Goal: Information Seeking & Learning: Learn about a topic

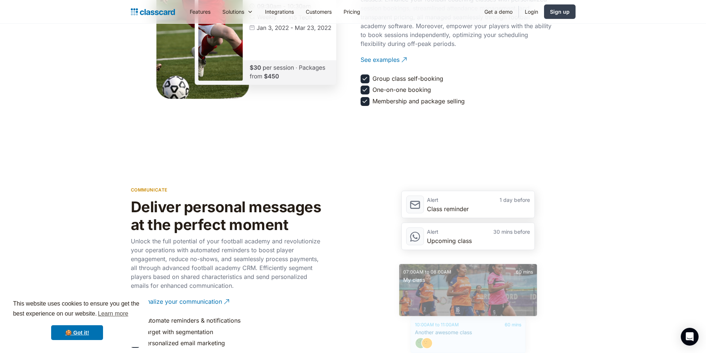
scroll to position [1075, 0]
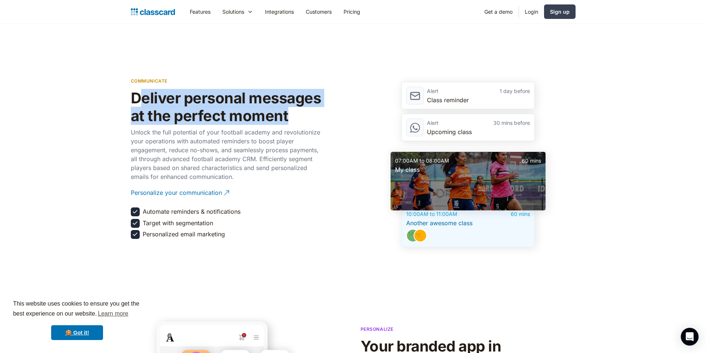
drag, startPoint x: 136, startPoint y: 103, endPoint x: 306, endPoint y: 120, distance: 170.3
click at [306, 120] on h2 "Deliver personal messages at the perfect moment" at bounding box center [227, 107] width 193 height 36
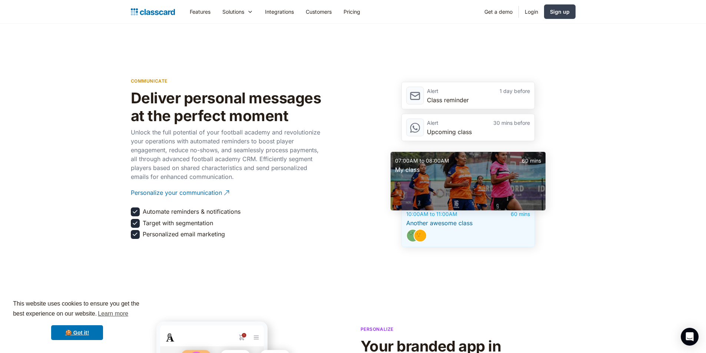
click at [336, 130] on div "communicate Deliver personal messages at the perfect moment Unlock the full pot…" at bounding box center [353, 160] width 445 height 174
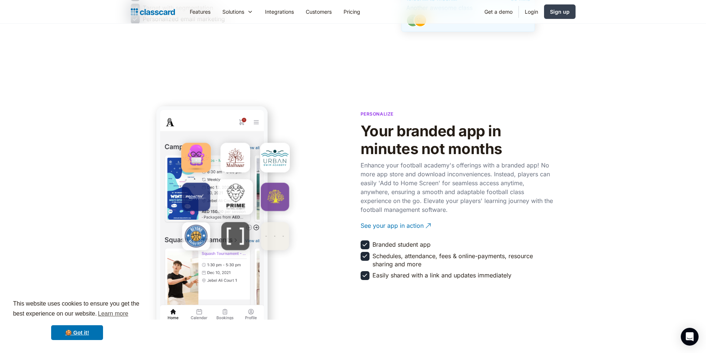
scroll to position [1334, 0]
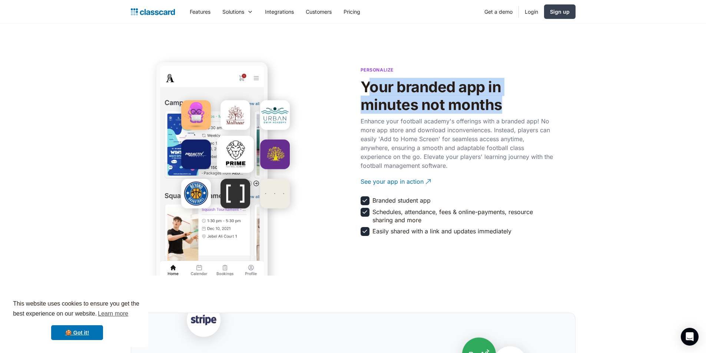
drag, startPoint x: 367, startPoint y: 87, endPoint x: 508, endPoint y: 105, distance: 142.3
click at [508, 105] on h2 "Your branded app in minutes not months" at bounding box center [457, 96] width 193 height 36
click at [519, 108] on h2 "Your branded app in minutes not months" at bounding box center [457, 96] width 193 height 36
drag, startPoint x: 360, startPoint y: 86, endPoint x: 513, endPoint y: 105, distance: 153.9
click at [513, 105] on div "Personalize Your branded app in minutes not months Enhance your football academ…" at bounding box center [353, 150] width 445 height 176
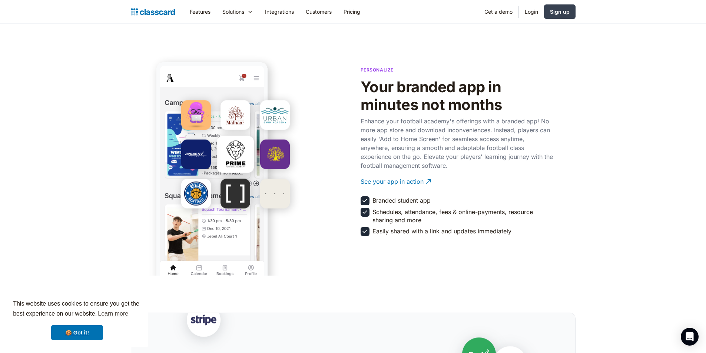
click at [531, 167] on p "Enhance your football academy's offerings with a branded app! No more app store…" at bounding box center [457, 143] width 193 height 53
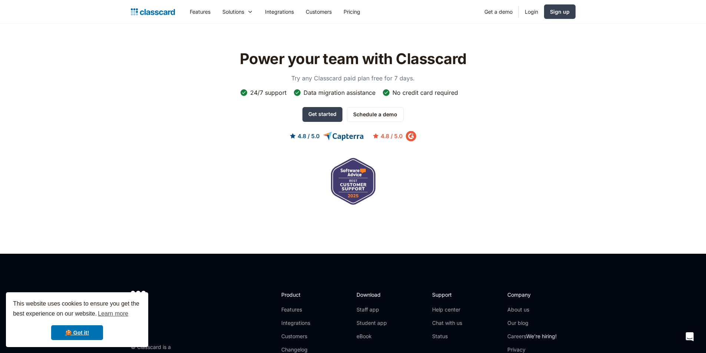
scroll to position [2409, 0]
